Goal: Task Accomplishment & Management: Complete application form

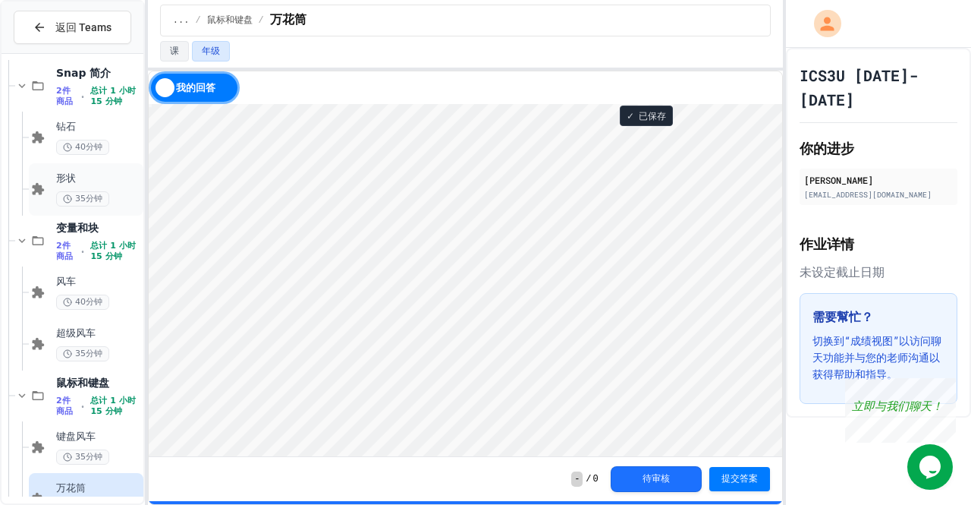
scroll to position [200, 0]
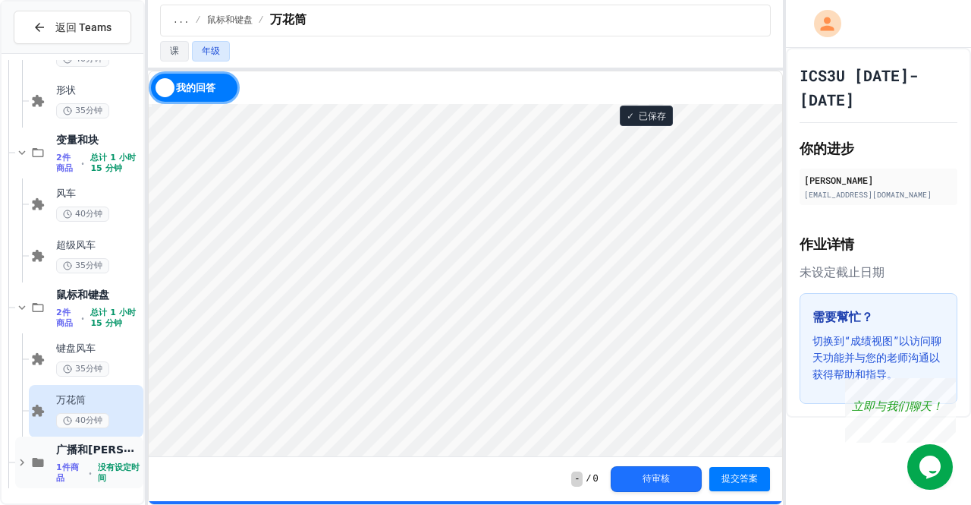
click at [105, 479] on font "没有设定时间" at bounding box center [119, 473] width 42 height 20
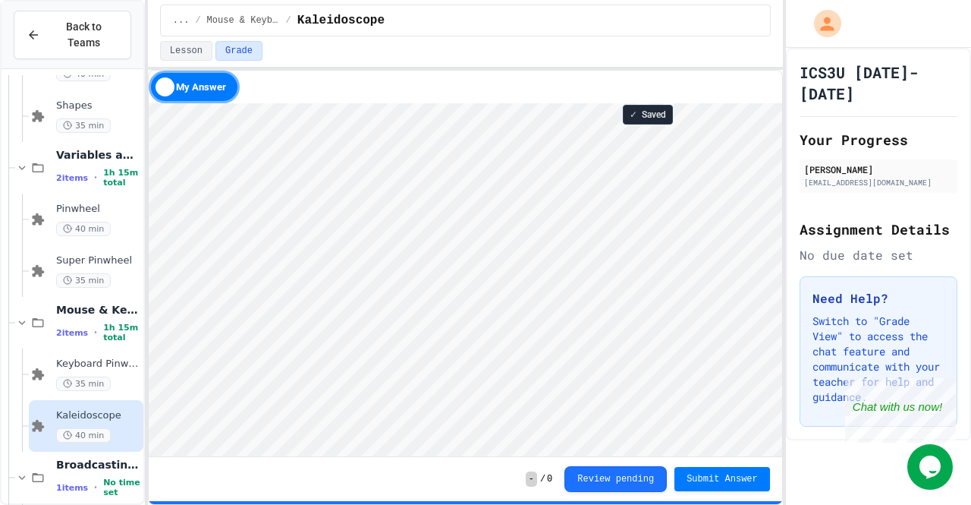
click at [463, 49] on div "Lesson Grade" at bounding box center [465, 51] width 611 height 20
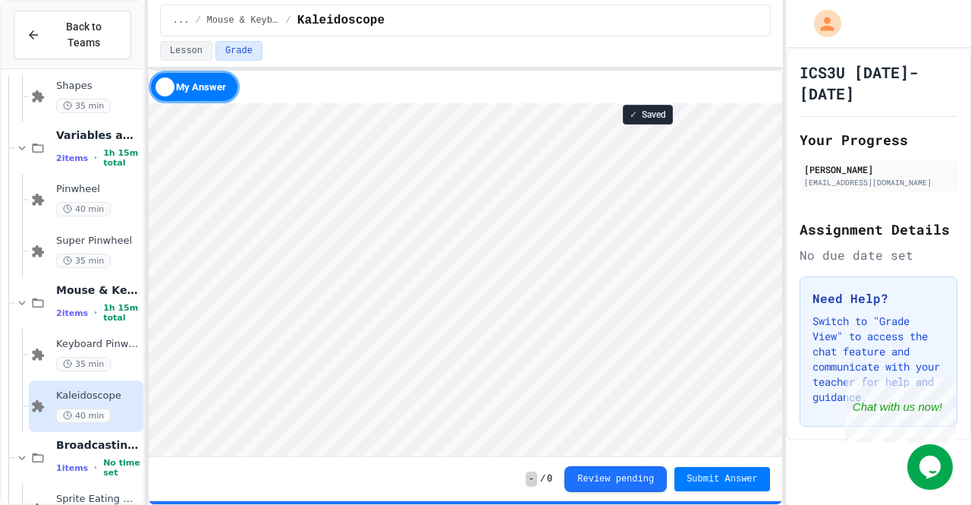
scroll to position [250, 0]
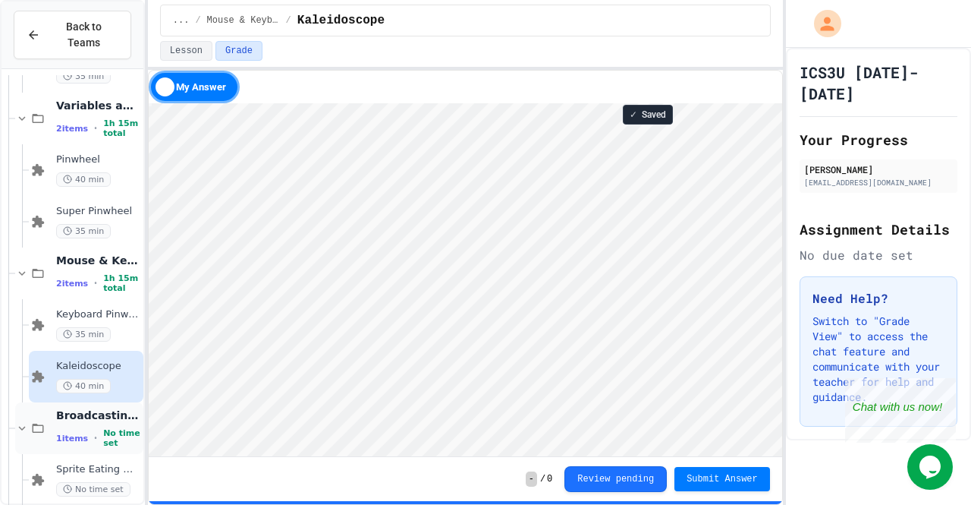
click at [77, 433] on span "1 items" at bounding box center [72, 438] width 32 height 10
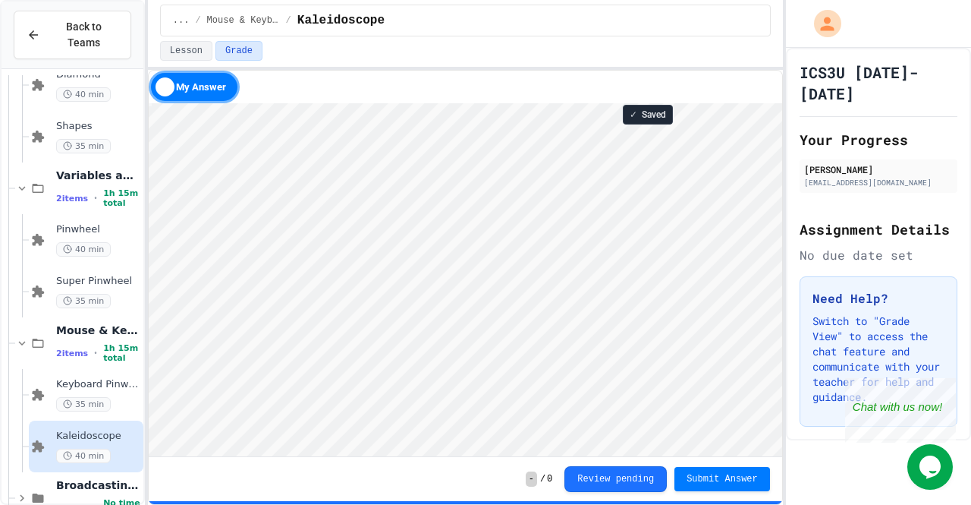
scroll to position [198, 0]
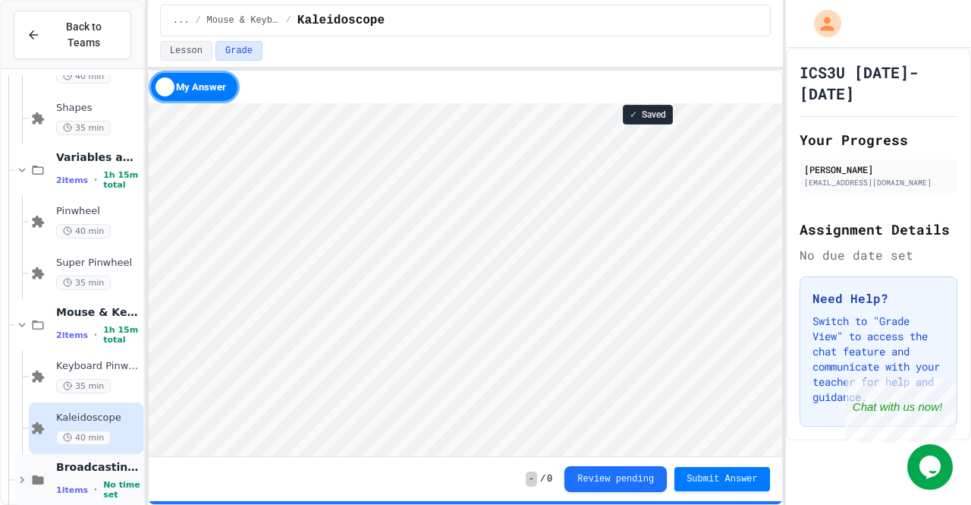
click at [39, 471] on div "Broadcasting & Cloning 1 items • No time set" at bounding box center [79, 480] width 128 height 52
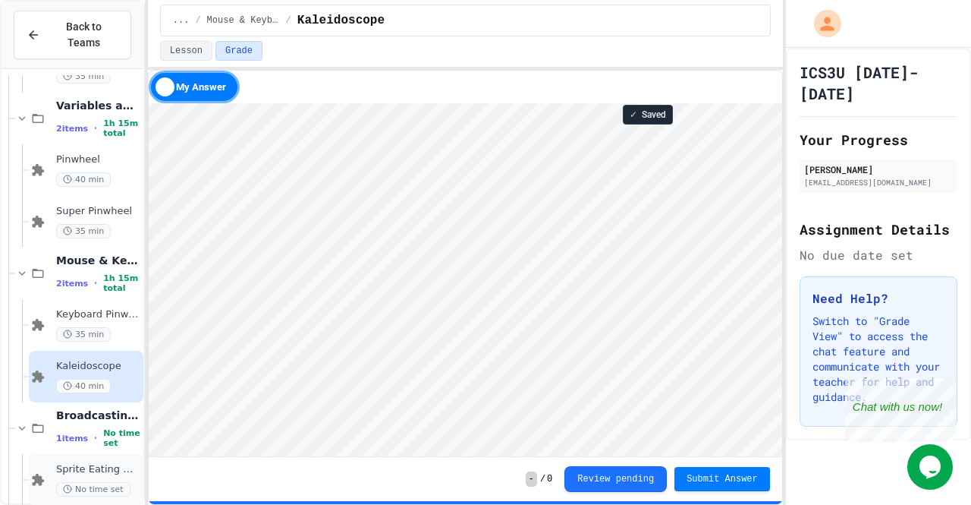
click at [77, 454] on div "Sprite Eating Game No time set" at bounding box center [86, 480] width 115 height 52
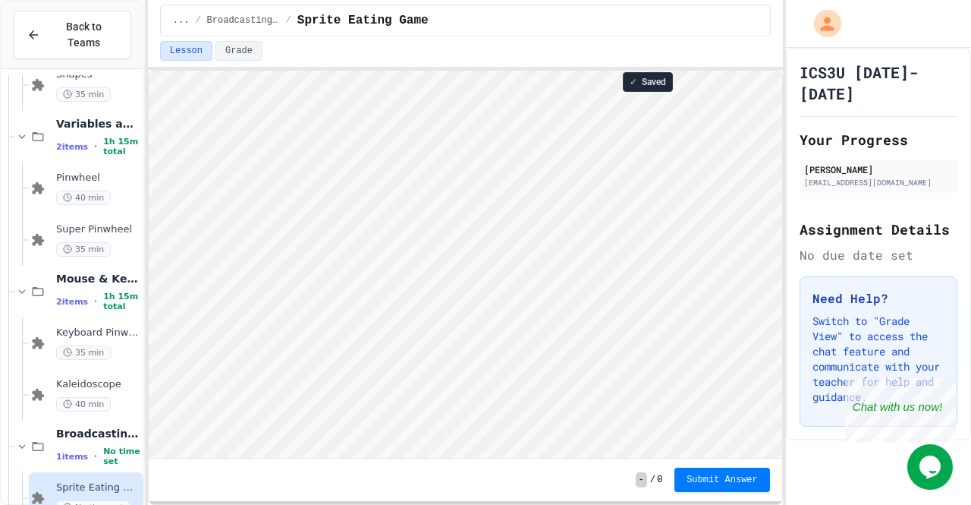
scroll to position [2, 0]
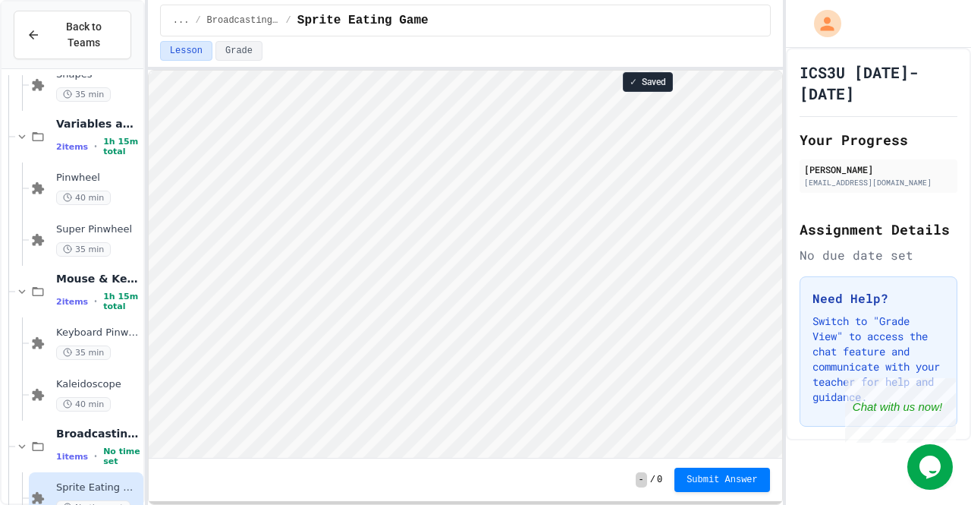
type textarea "***"
type textarea "**"
type textarea "*"
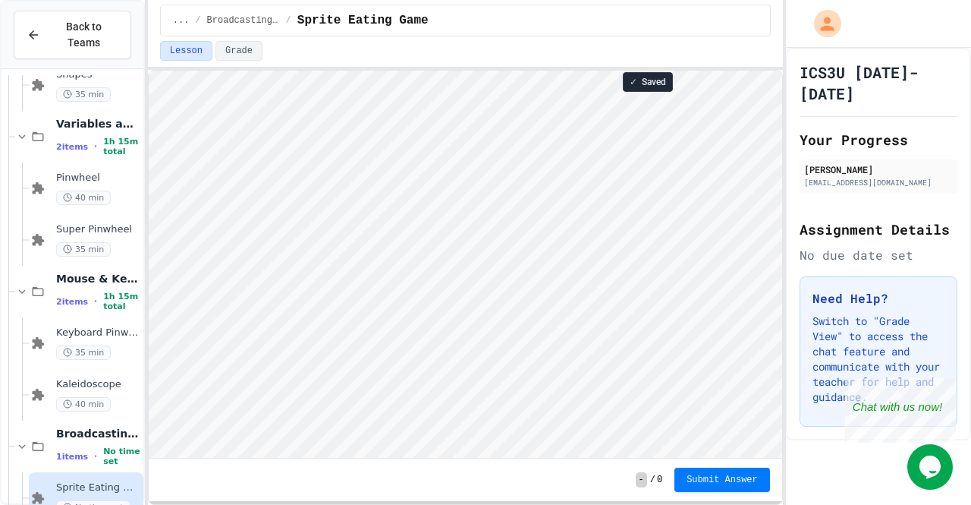
type textarea "*"
type textarea "***"
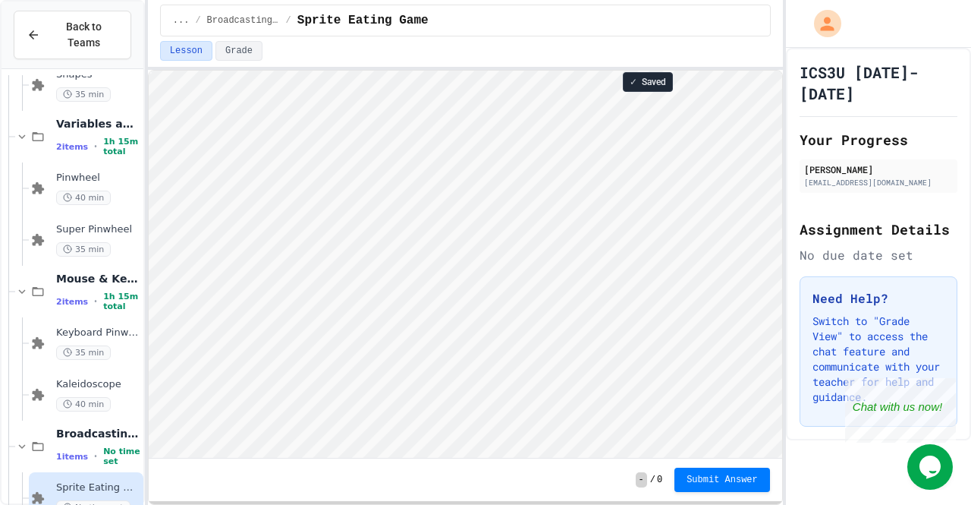
scroll to position [2, 0]
type textarea "*********"
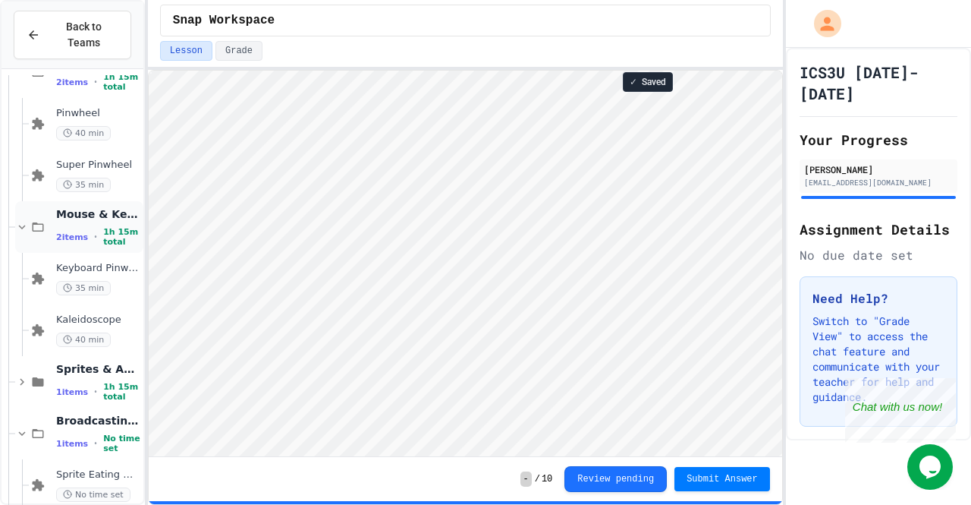
scroll to position [301, 0]
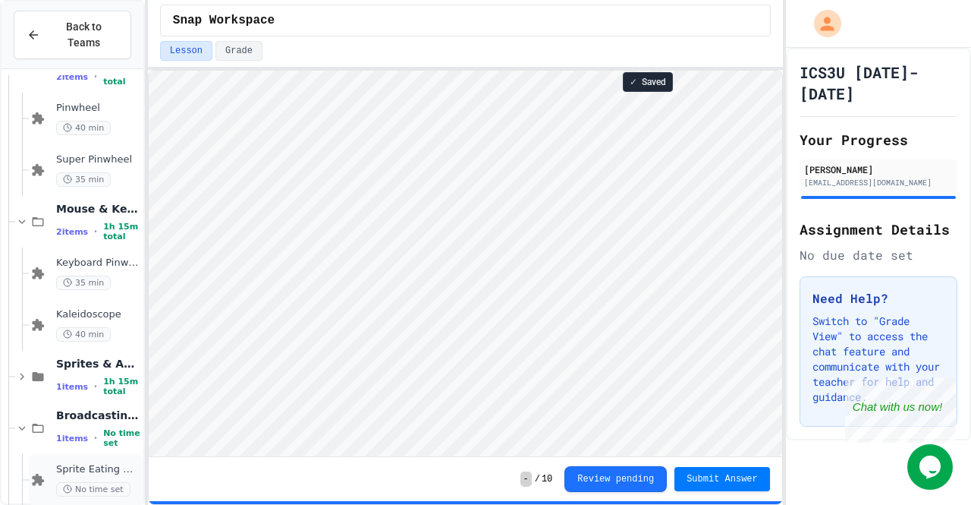
click at [61, 463] on span "Sprite Eating Game" at bounding box center [98, 469] width 84 height 13
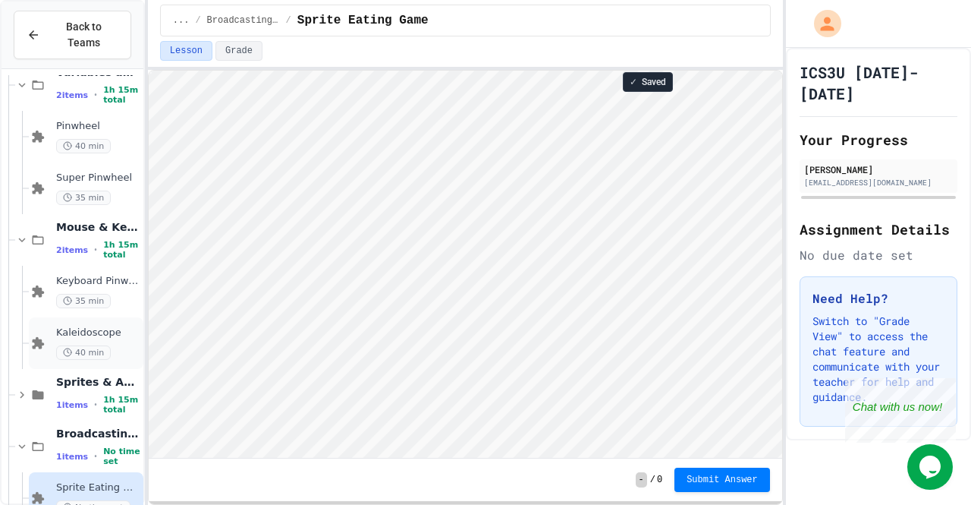
click at [102, 317] on div "Kaleidoscope 40 min" at bounding box center [86, 343] width 115 height 52
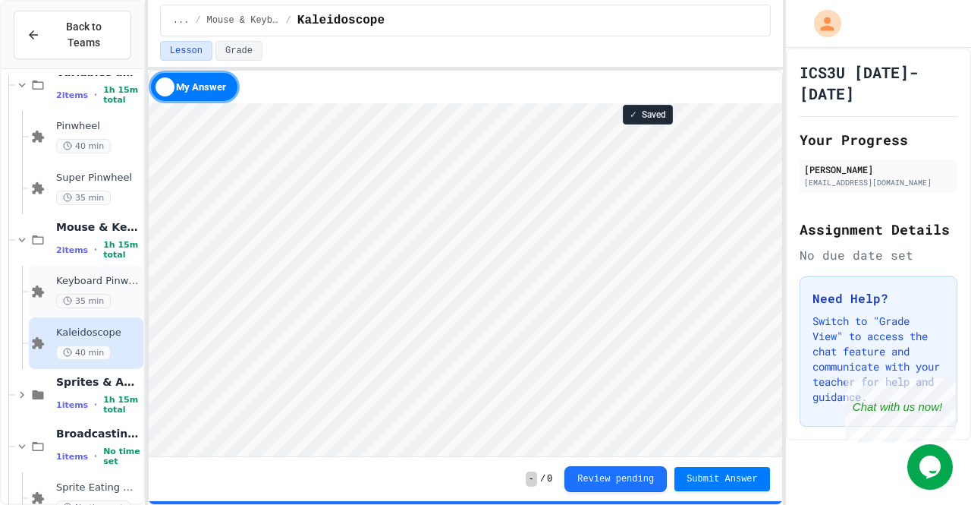
click at [108, 275] on span "Keyboard Pinwheel" at bounding box center [98, 281] width 84 height 13
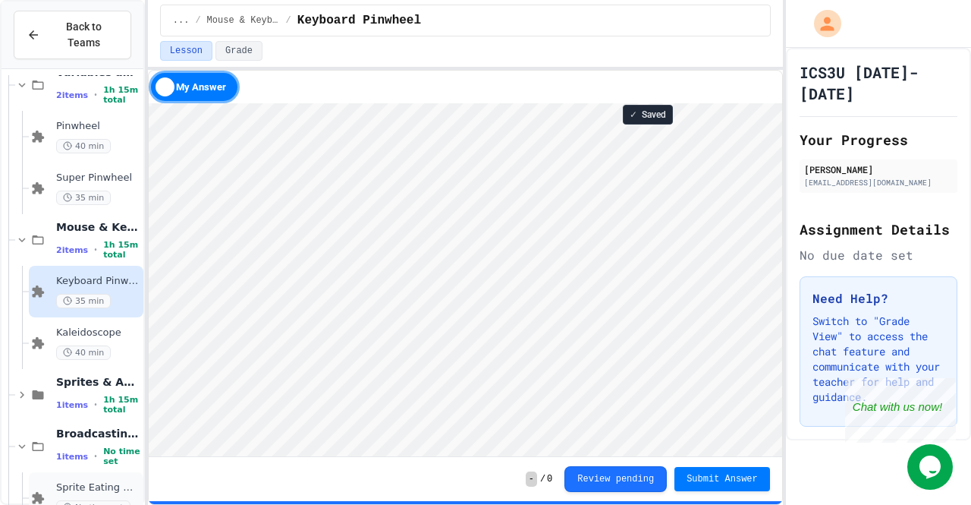
click at [79, 481] on span "Sprite Eating Game" at bounding box center [98, 487] width 84 height 13
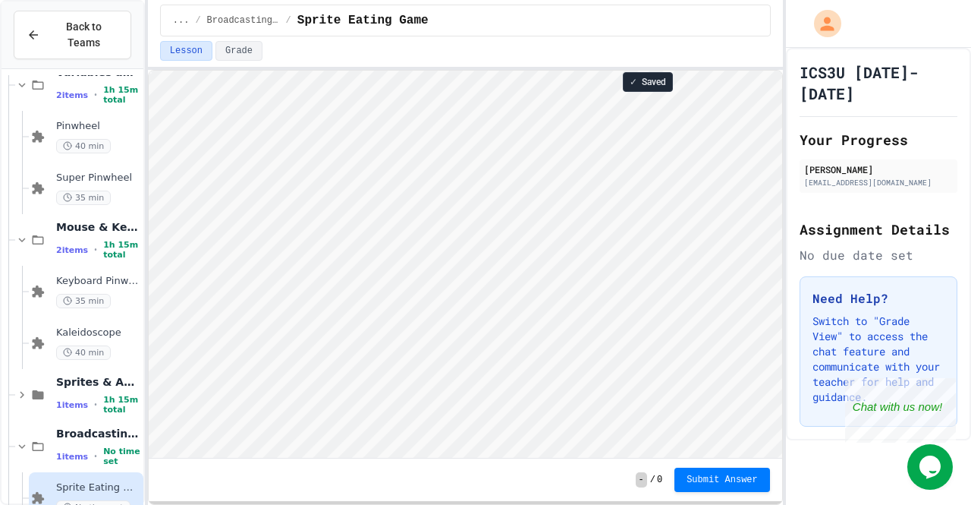
scroll to position [2, 0]
click at [728, 478] on span "Submit Answer" at bounding box center [722, 479] width 71 height 12
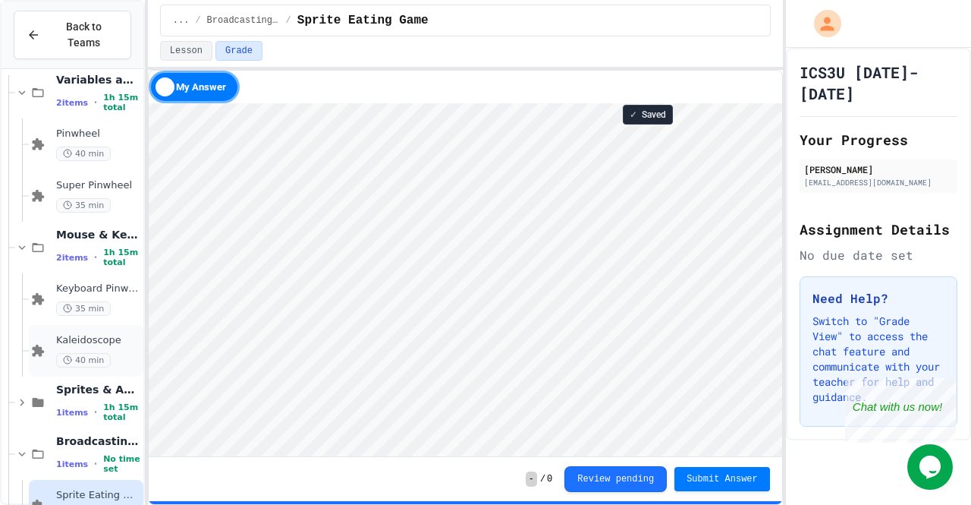
scroll to position [301, 0]
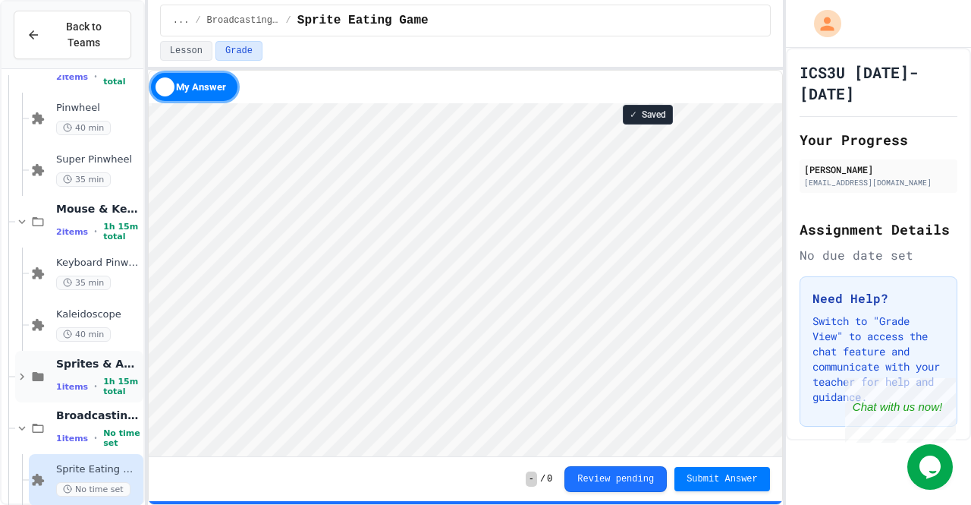
click at [15, 368] on div "Sprites & Animation 1 items • 1h 15m total" at bounding box center [79, 377] width 128 height 52
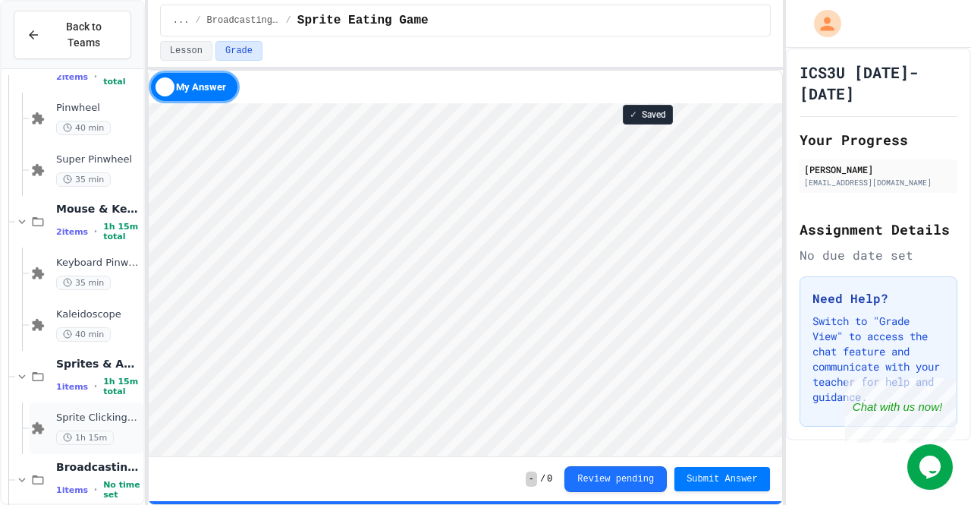
click at [83, 411] on span "Sprite Clicking Game" at bounding box center [98, 417] width 84 height 13
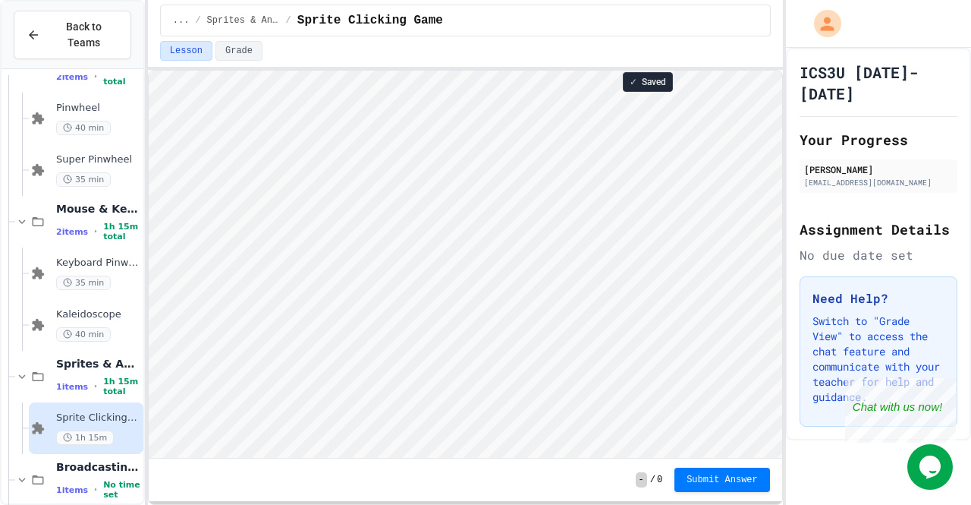
scroll to position [2, 0]
click at [86, 256] on span "Keyboard Pinwheel" at bounding box center [98, 262] width 84 height 13
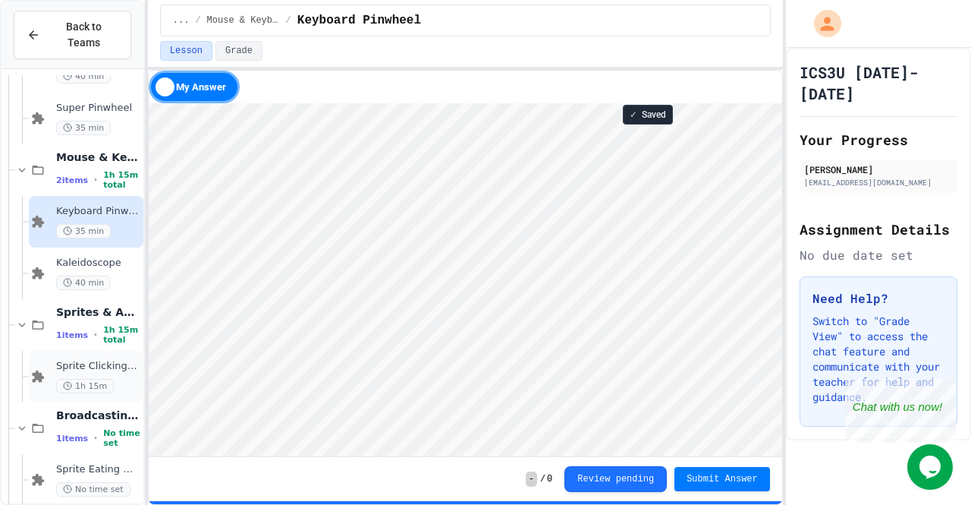
click at [64, 360] on span "Sprite Clicking Game" at bounding box center [98, 366] width 84 height 13
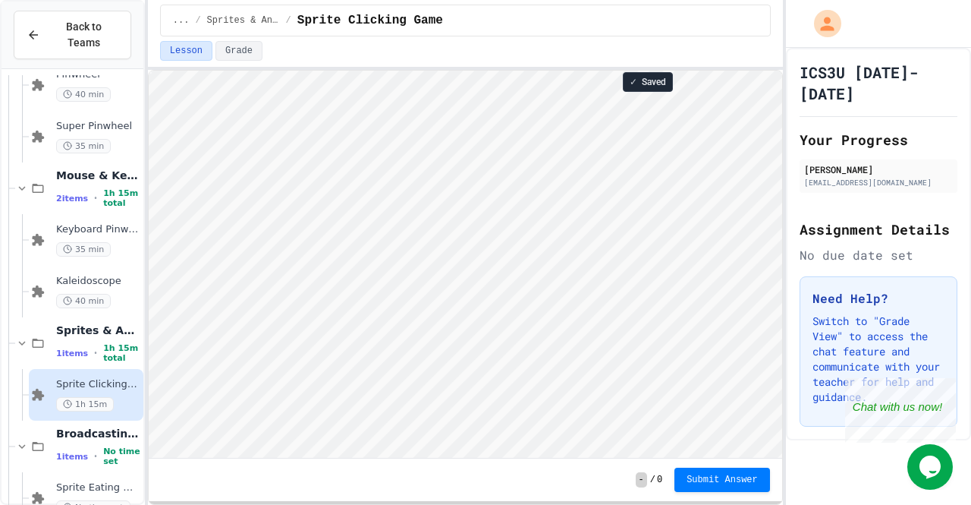
scroll to position [2, 0]
click at [109, 481] on span "Sprite Eating Game" at bounding box center [98, 487] width 84 height 13
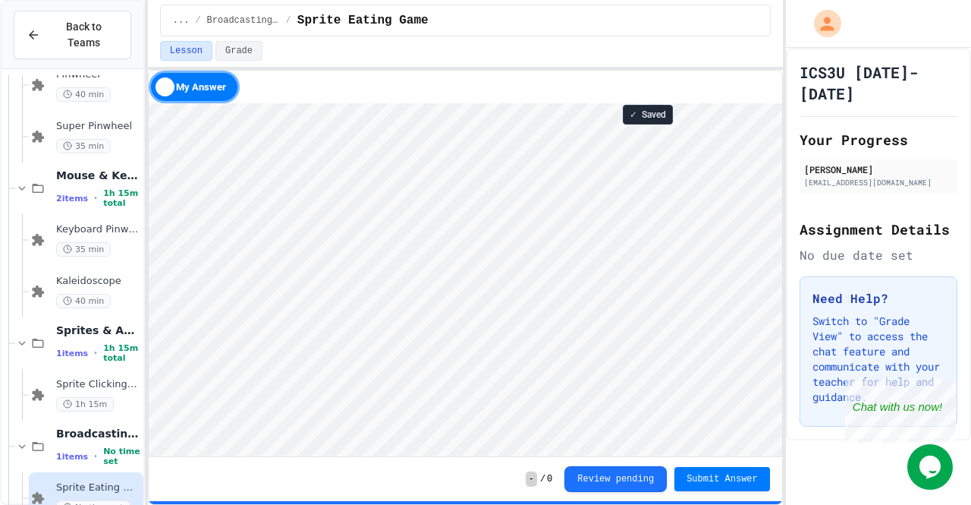
scroll to position [2, 0]
click at [90, 378] on div "Sprite Clicking Game 1h 15m" at bounding box center [98, 394] width 84 height 33
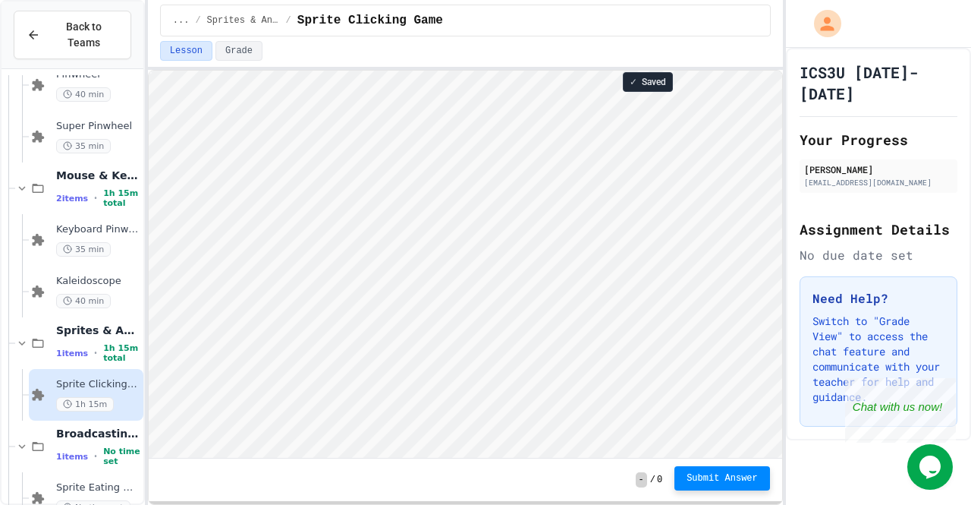
click at [721, 476] on span "Submit Answer" at bounding box center [722, 478] width 71 height 12
